Goal: Find contact information: Find contact information

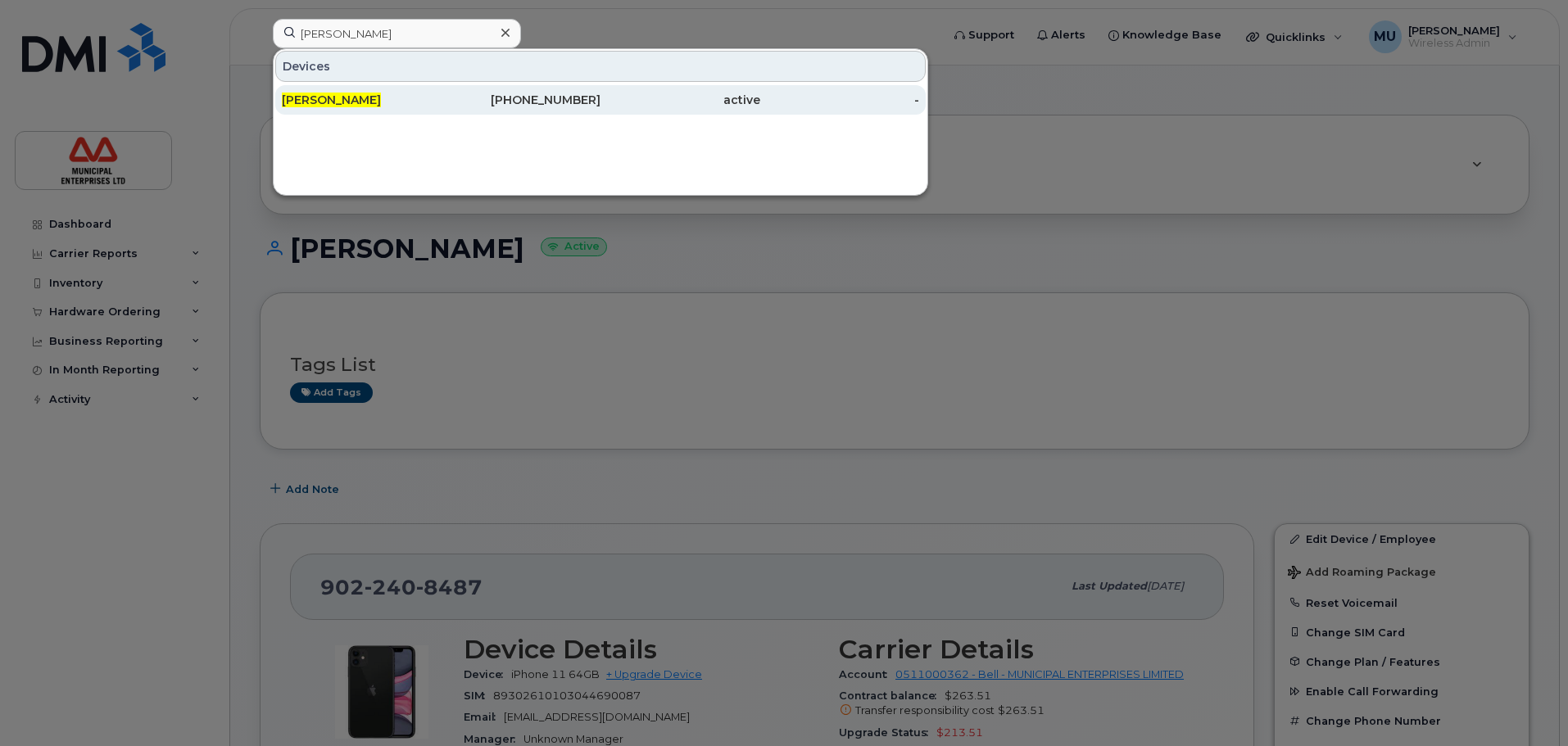
type input "[PERSON_NAME]"
click at [585, 106] on div "[PHONE_NUMBER]" at bounding box center [520, 99] width 159 height 16
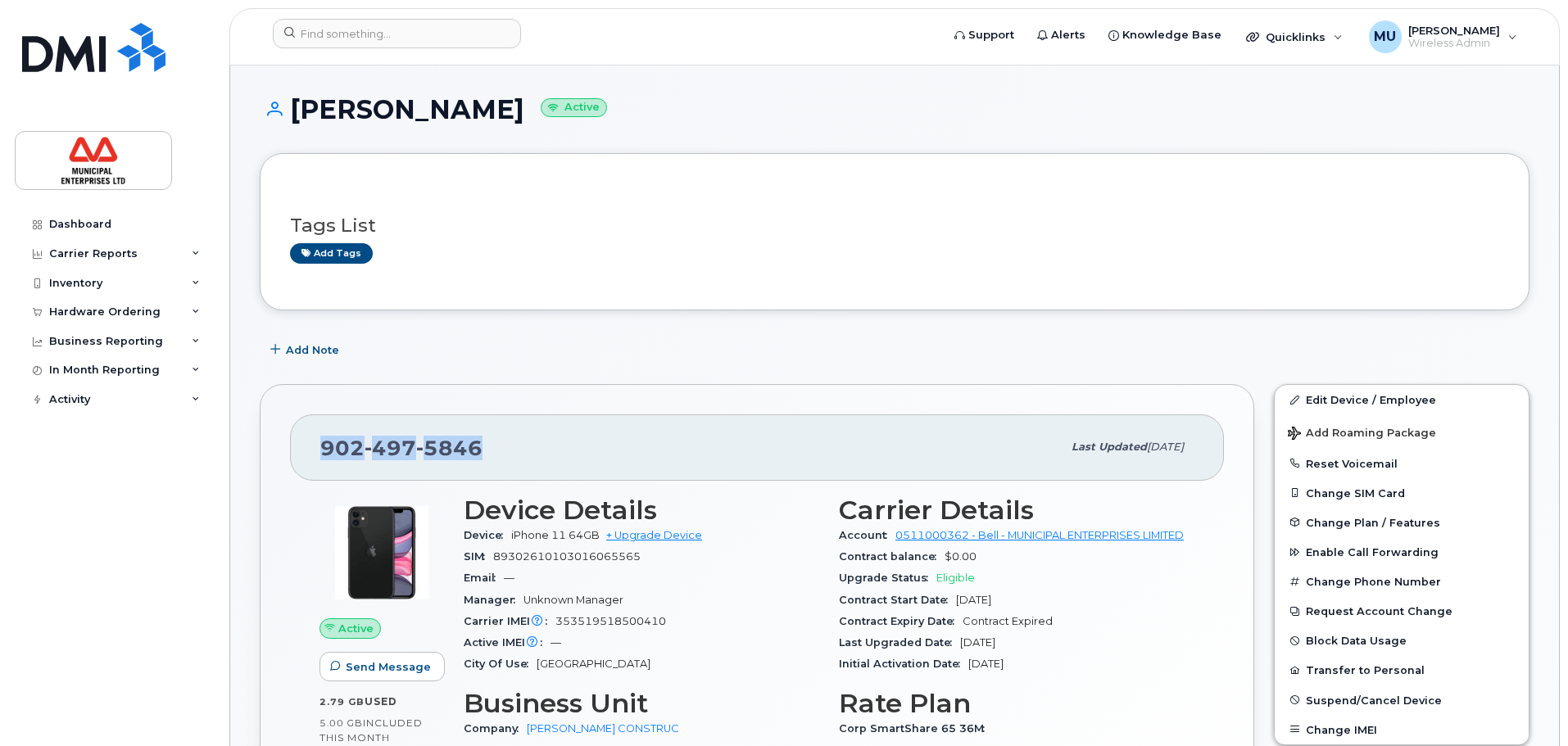
drag, startPoint x: 501, startPoint y: 445, endPoint x: 296, endPoint y: 421, distance: 206.4
click at [296, 421] on div "[PHONE_NUMBER] Last updated [DATE]" at bounding box center [757, 447] width 933 height 65
copy span "[PHONE_NUMBER]"
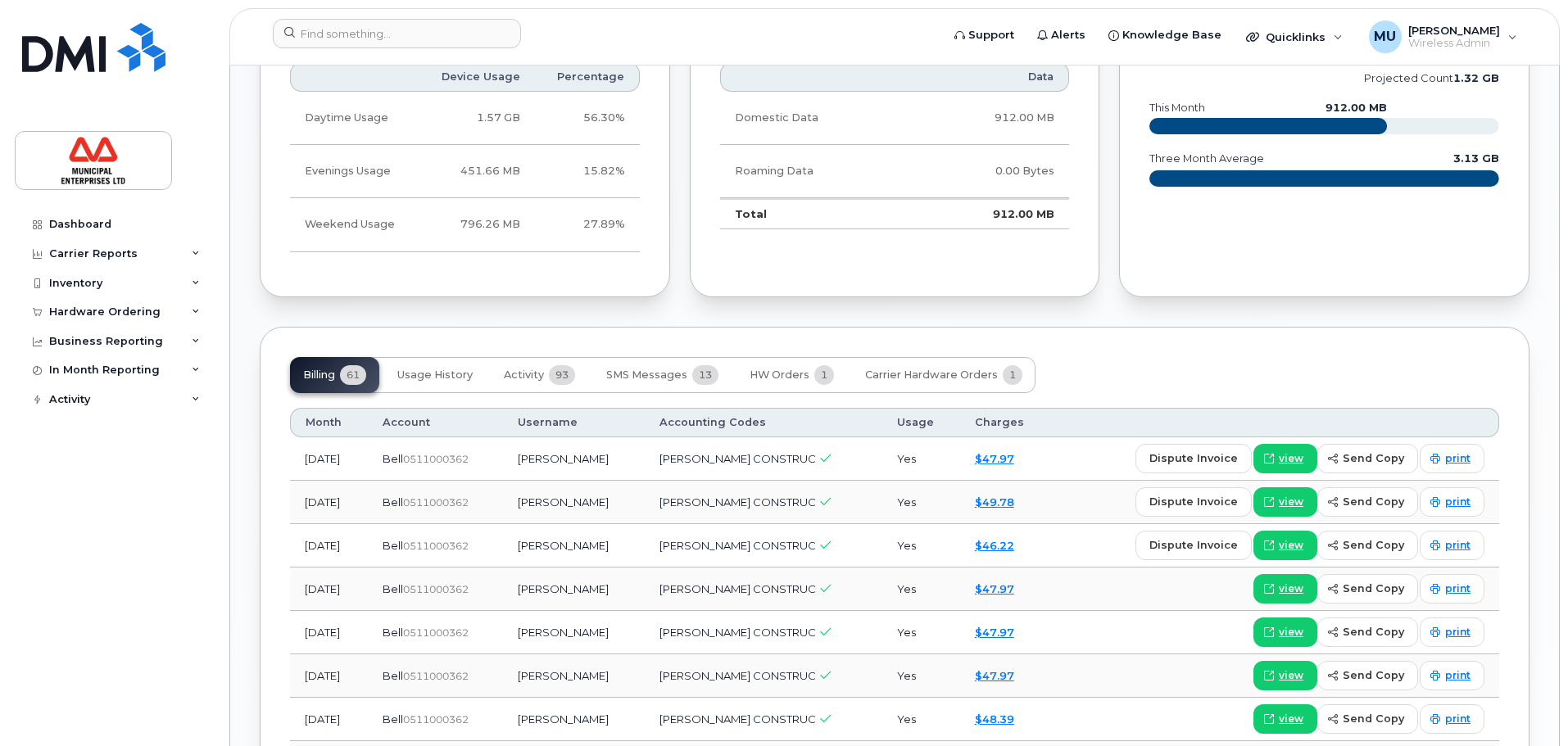
scroll to position [1393, 0]
